Goal: Complete application form

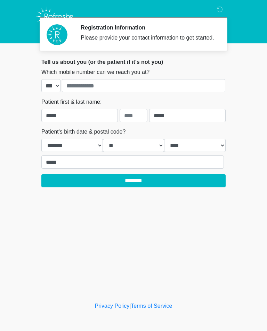
select select "*"
select select "**"
select select "****"
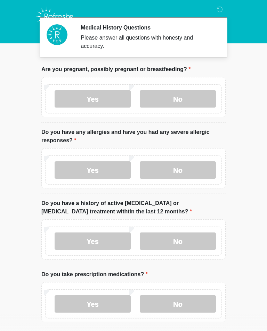
click at [184, 100] on label "No" at bounding box center [178, 98] width 76 height 17
click at [182, 172] on label "No" at bounding box center [178, 170] width 76 height 17
click at [188, 240] on label "No" at bounding box center [178, 241] width 76 height 17
click at [182, 301] on label "No" at bounding box center [178, 304] width 76 height 17
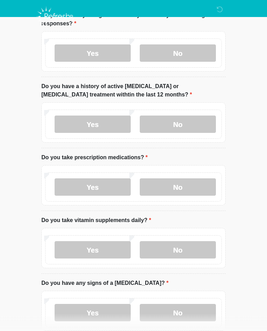
scroll to position [118, 0]
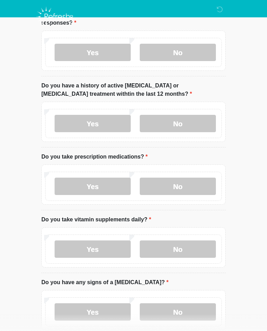
click at [107, 186] on label "Yes" at bounding box center [93, 186] width 76 height 17
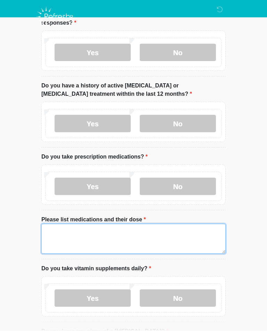
click at [97, 233] on textarea "Please list medications and their dose" at bounding box center [133, 239] width 184 height 30
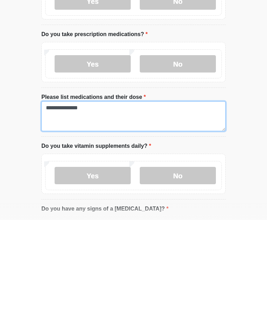
type textarea "**********"
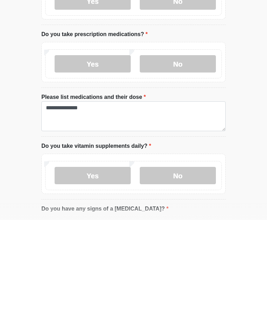
click at [190, 278] on label "No" at bounding box center [178, 286] width 76 height 17
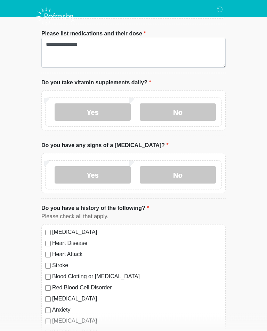
scroll to position [305, 0]
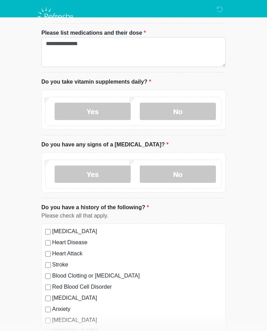
click at [194, 178] on label "No" at bounding box center [178, 174] width 76 height 17
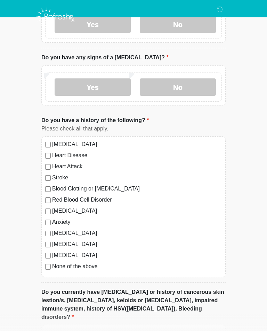
scroll to position [392, 0]
click at [57, 268] on label "None of the above" at bounding box center [137, 266] width 170 height 8
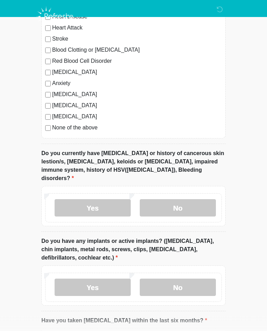
scroll to position [532, 0]
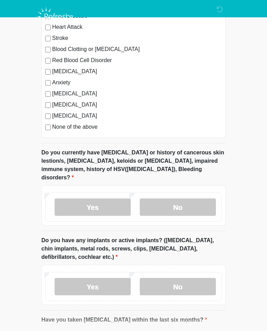
click at [191, 199] on label "No" at bounding box center [178, 207] width 76 height 17
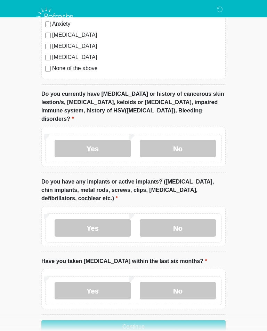
scroll to position [609, 0]
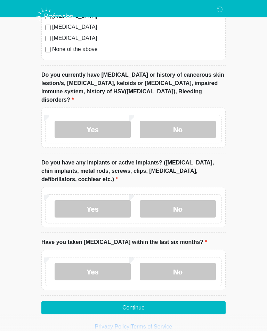
click at [187, 202] on label "No" at bounding box center [178, 208] width 76 height 17
click at [185, 264] on label "No" at bounding box center [178, 271] width 76 height 17
click at [150, 302] on button "Continue" at bounding box center [133, 308] width 184 height 13
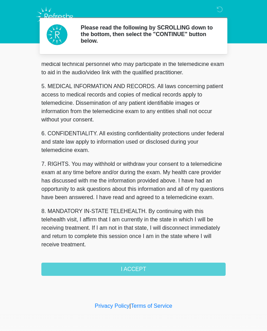
scroll to position [211, 0]
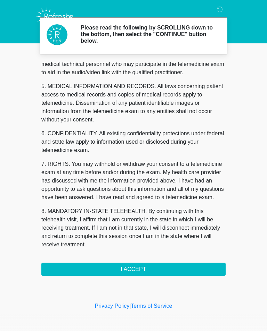
click at [146, 268] on button "I ACCEPT" at bounding box center [133, 269] width 184 height 13
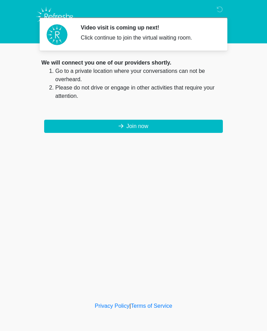
click at [169, 125] on button "Join now" at bounding box center [133, 126] width 179 height 13
